Goal: Information Seeking & Learning: Learn about a topic

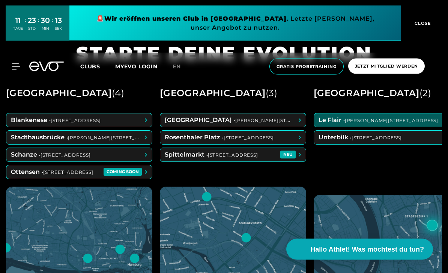
scroll to position [274, 0]
click at [342, 127] on span at bounding box center [382, 120] width 137 height 14
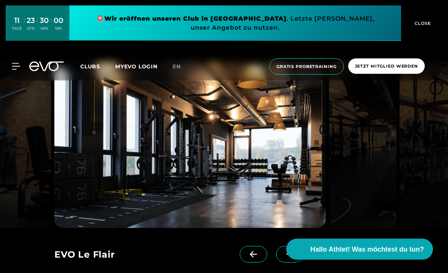
scroll to position [573, 0]
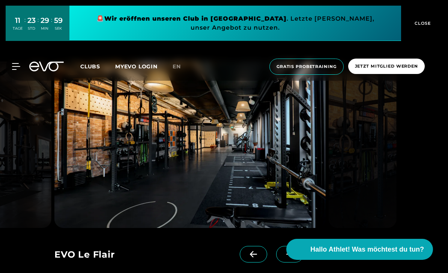
click at [60, 202] on img at bounding box center [189, 145] width 271 height 166
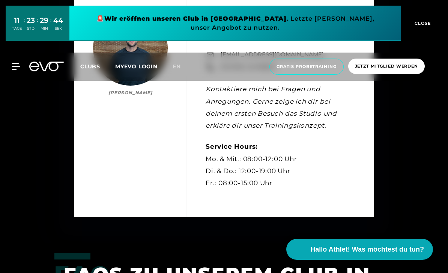
scroll to position [1864, 0]
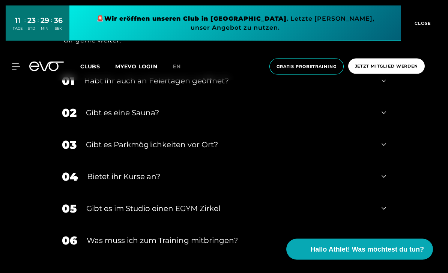
click at [77, 129] on div "02 Gibt es eine Sauna?" at bounding box center [223, 113] width 339 height 32
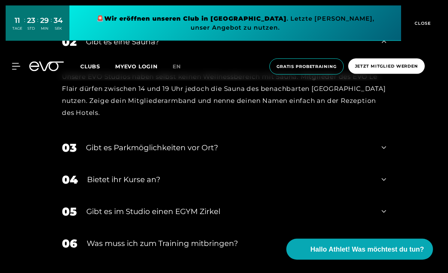
scroll to position [2286, 0]
click at [379, 164] on div "03 Gibt es Parkmöglichkeiten vor Ort?" at bounding box center [223, 148] width 339 height 32
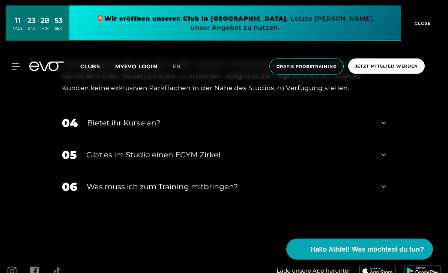
click at [375, 139] on div "04 Bietet ihr [DEMOGRAPHIC_DATA]?" at bounding box center [223, 123] width 339 height 32
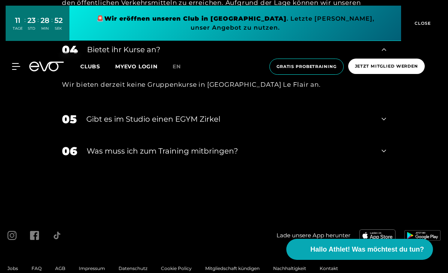
click at [378, 135] on div "05 Gibt es im Studio einen EGYM [PERSON_NAME]" at bounding box center [223, 119] width 339 height 32
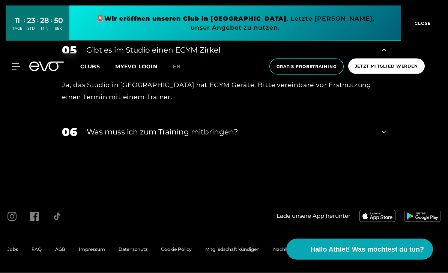
click at [381, 148] on div "06 Was muss ich zum Training mitbringen?" at bounding box center [223, 132] width 339 height 32
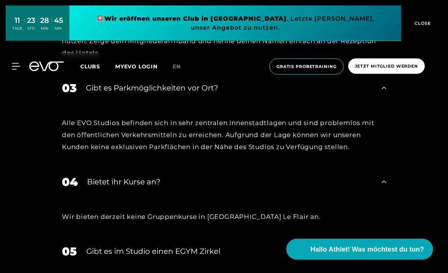
click at [231, 79] on div "MyEVO Login Über EVO Mitgliedschaften Probetraining TAGESPASS EVO Studios [GEOG…" at bounding box center [224, 67] width 445 height 28
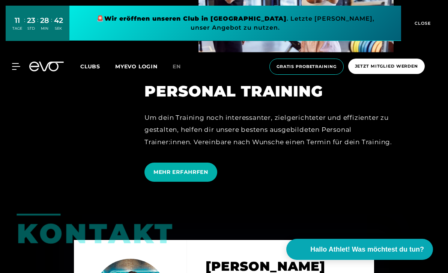
scroll to position [1529, 0]
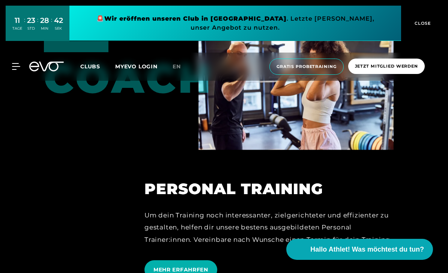
click at [238, 122] on img at bounding box center [295, 95] width 195 height 110
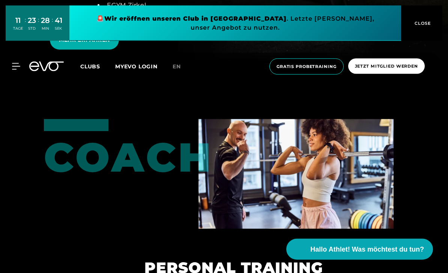
scroll to position [1441, 0]
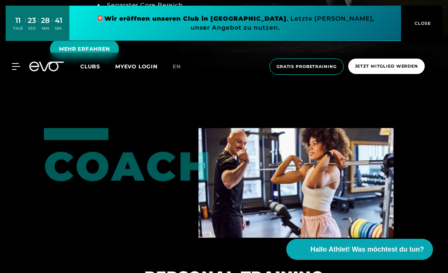
click at [416, 16] on button "CLOSE" at bounding box center [421, 23] width 41 height 35
